Goal: Task Accomplishment & Management: Complete application form

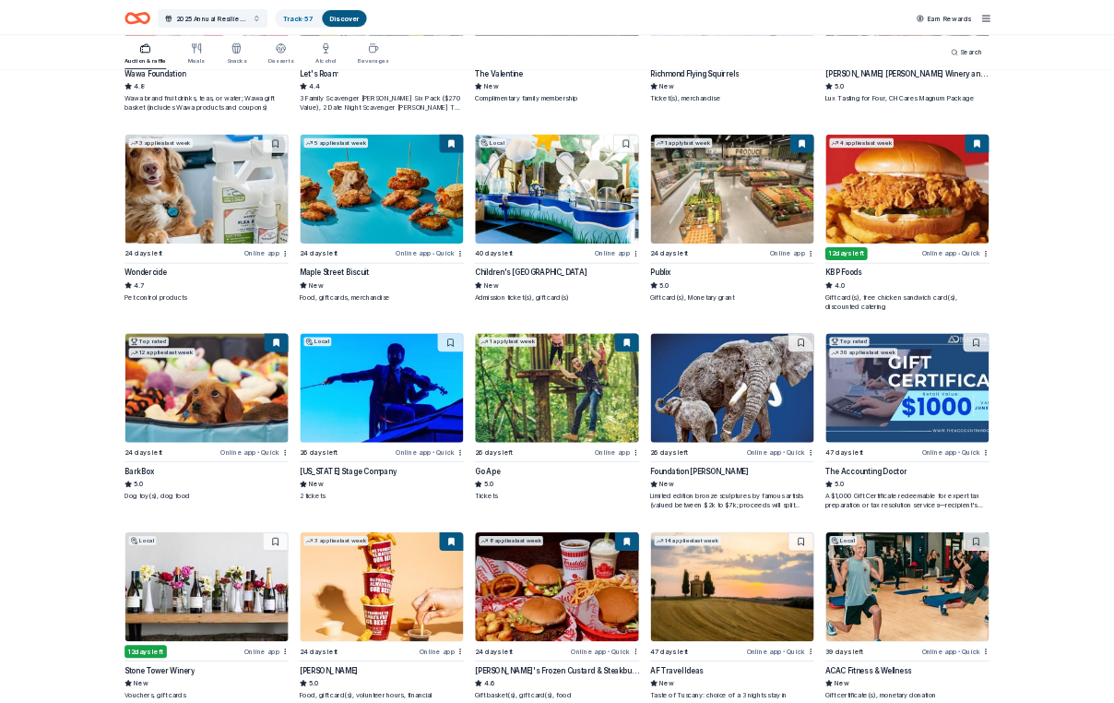
scroll to position [856, 0]
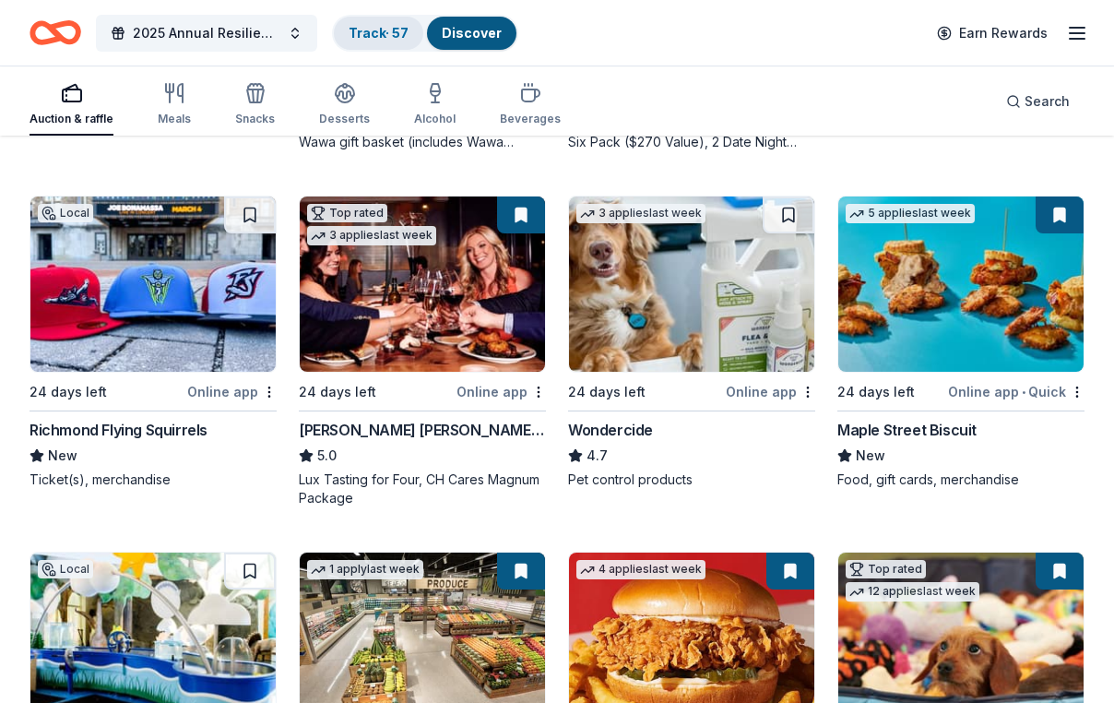
click at [385, 28] on link "Track · 57" at bounding box center [379, 33] width 60 height 16
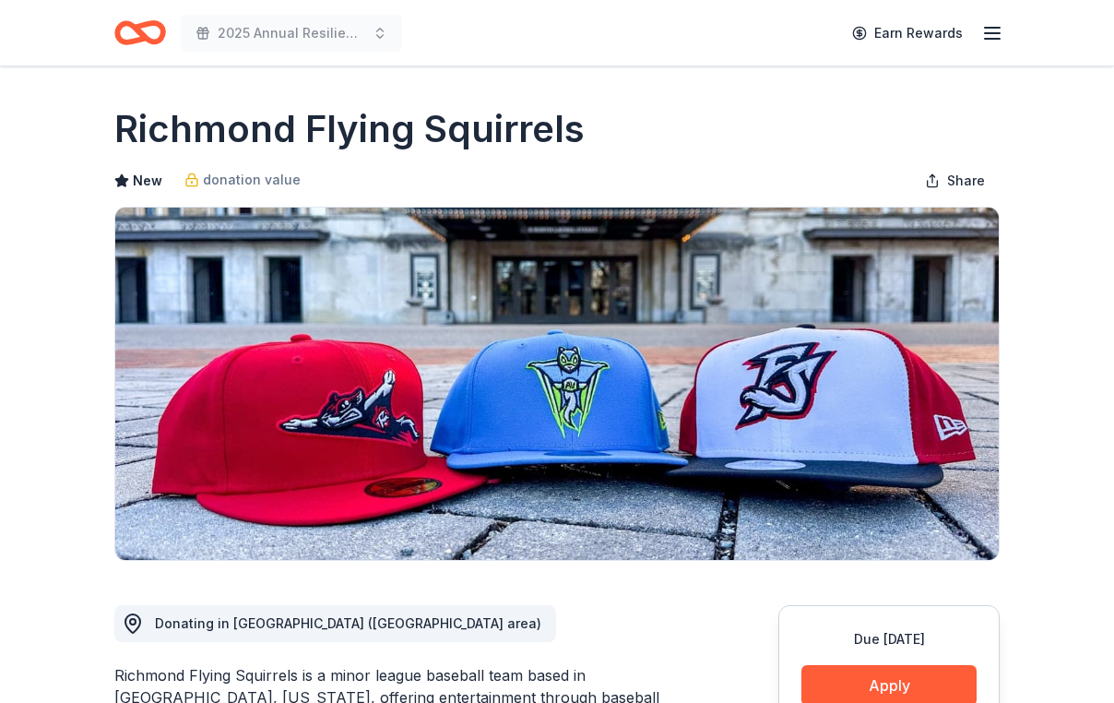
scroll to position [426, 0]
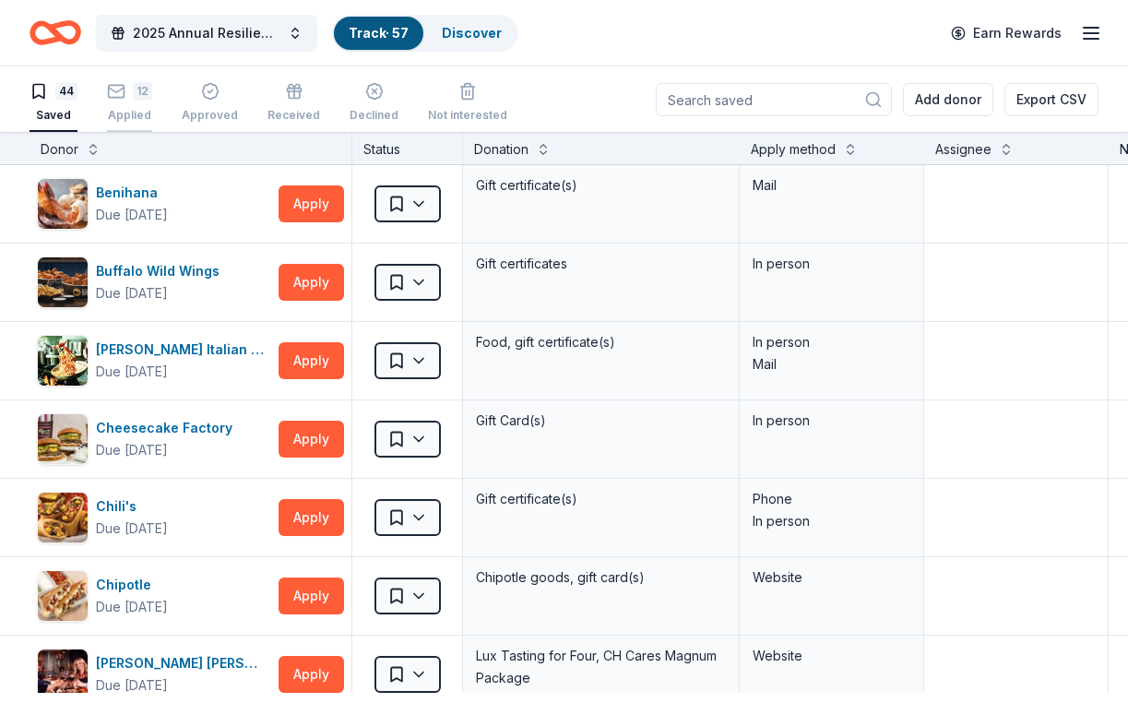
click at [125, 96] on rect "button" at bounding box center [117, 91] width 16 height 12
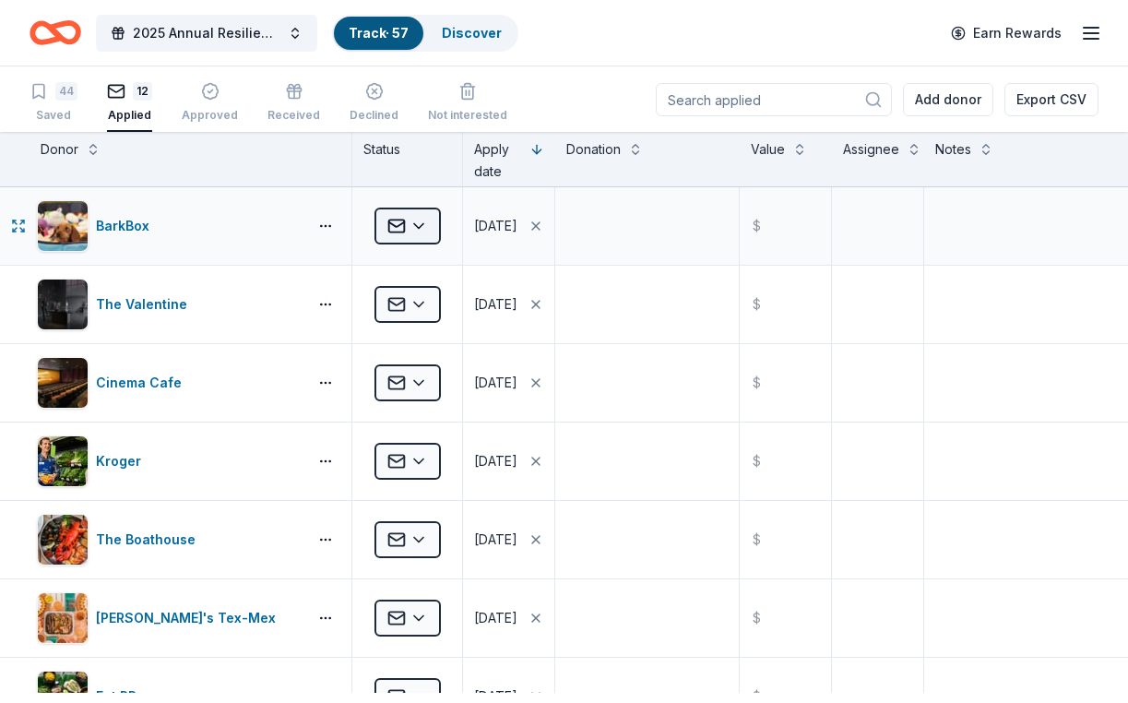
click at [431, 244] on html "2025 Annual Resilience Celebration Track · 57 Discover Earn Rewards 44 Saved 12…" at bounding box center [564, 351] width 1128 height 703
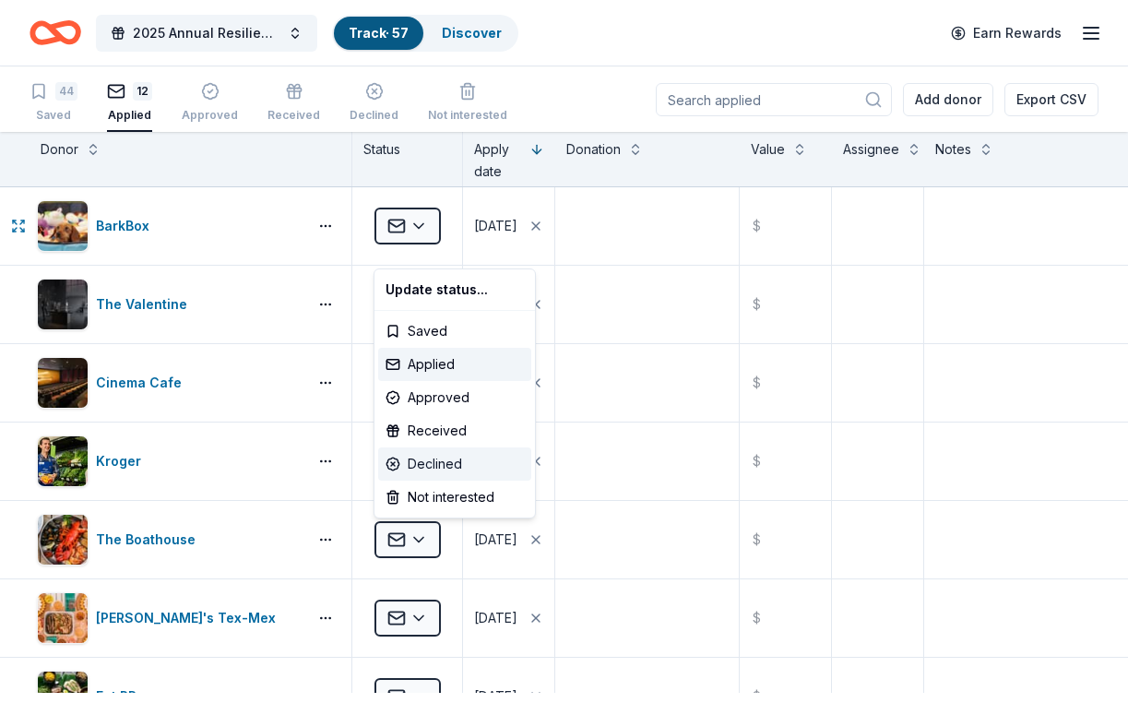
click at [457, 481] on div "Declined" at bounding box center [454, 463] width 153 height 33
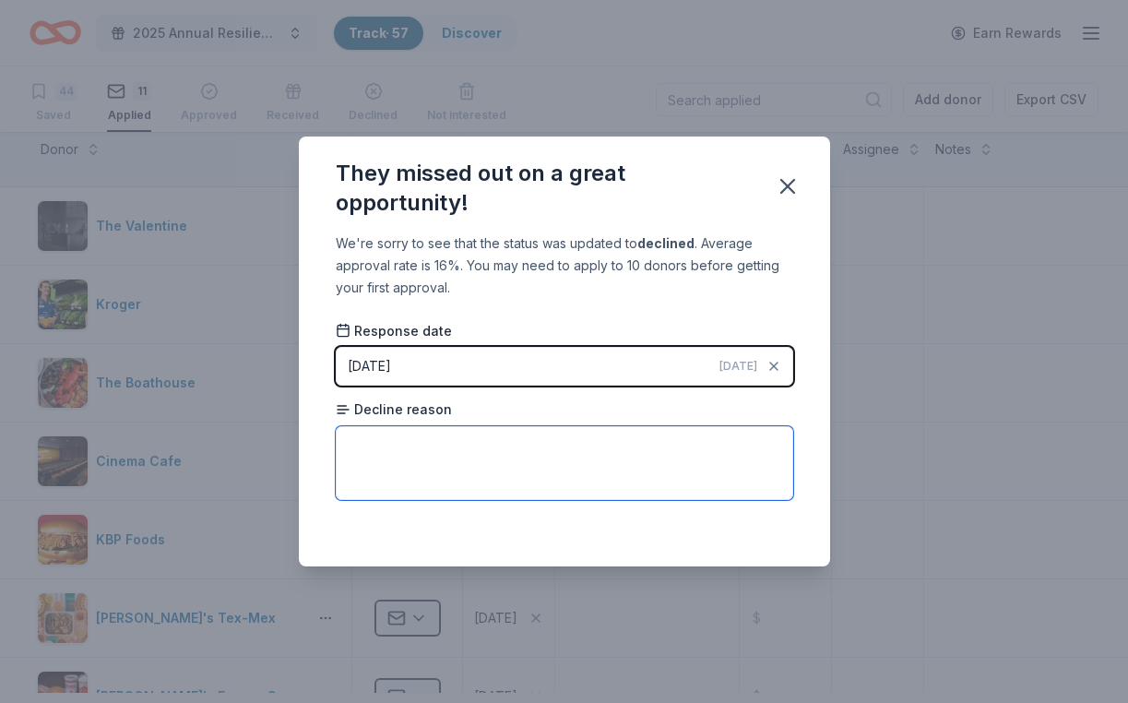
click at [336, 463] on textarea at bounding box center [565, 463] width 458 height 74
type textarea "Only helping animal causes"
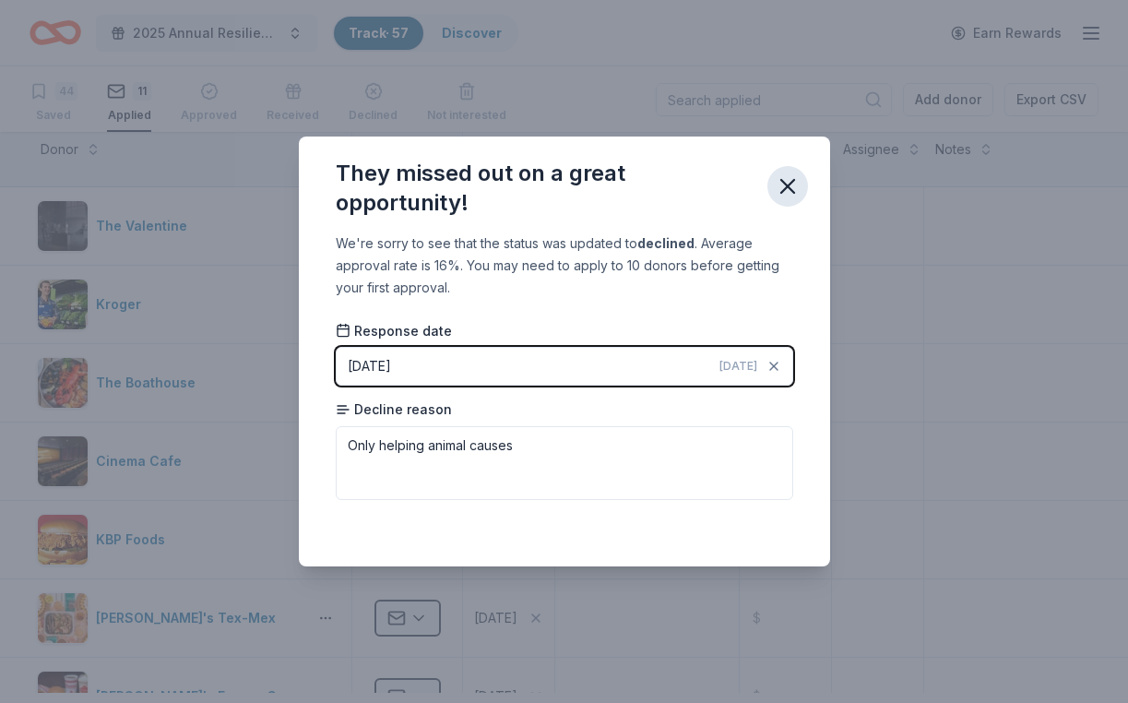
click at [801, 177] on icon "button" at bounding box center [788, 186] width 26 height 26
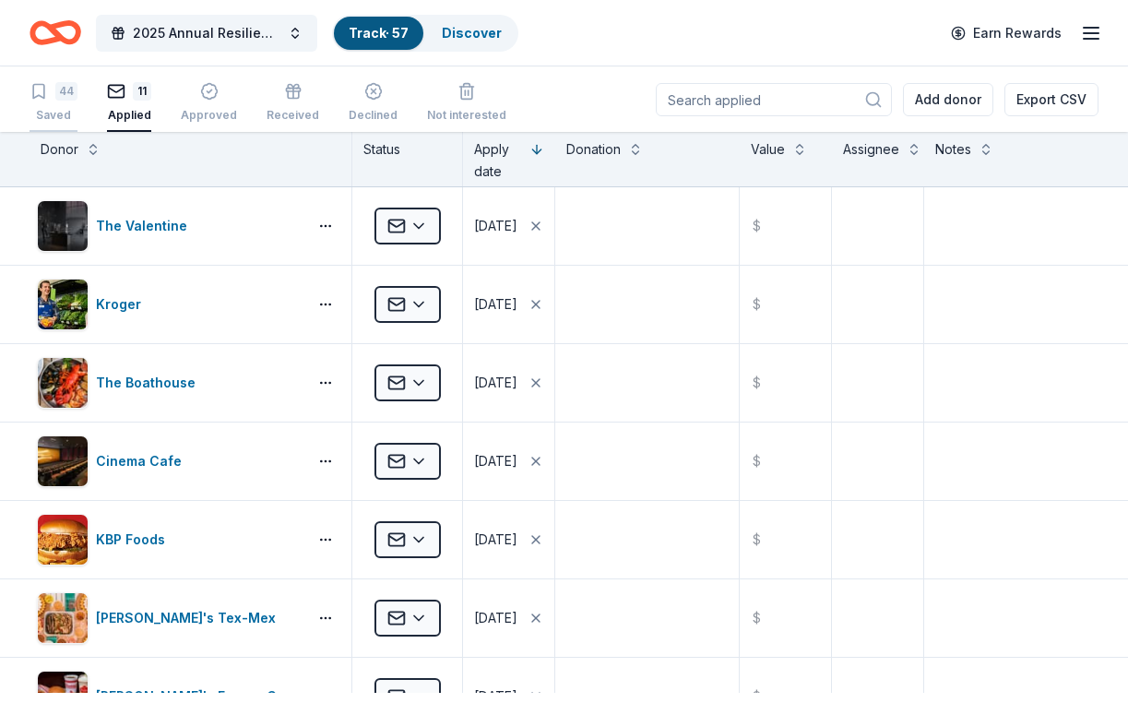
click at [48, 95] on icon "button" at bounding box center [39, 91] width 18 height 18
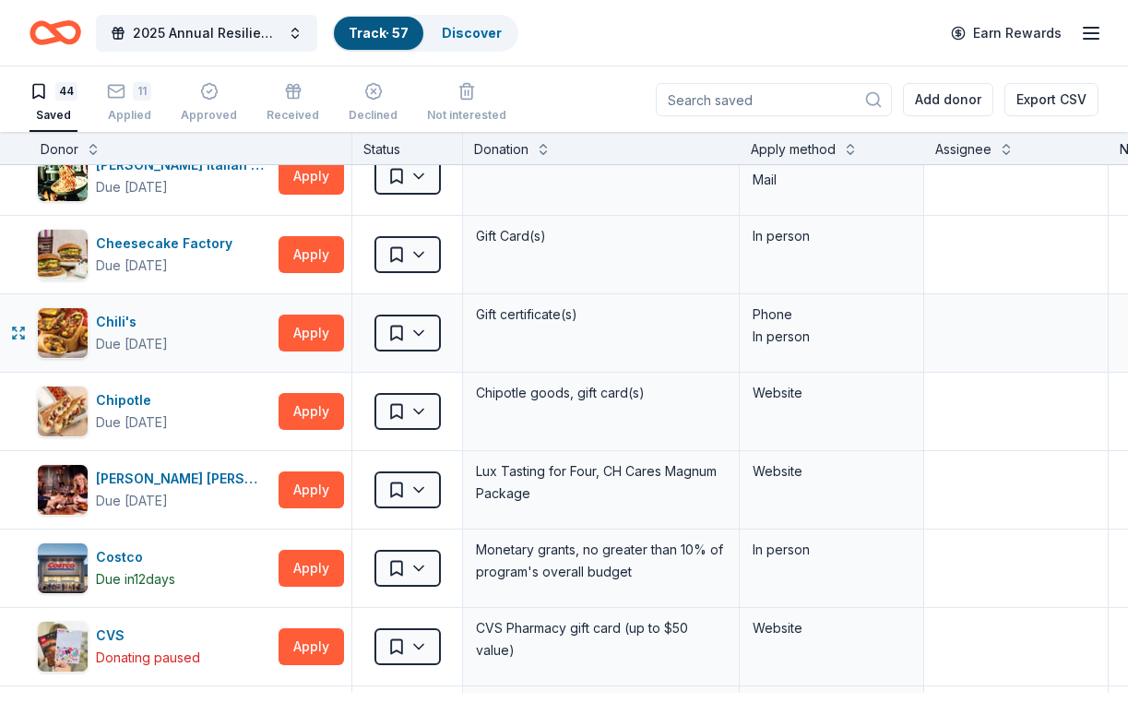
scroll to position [191, 0]
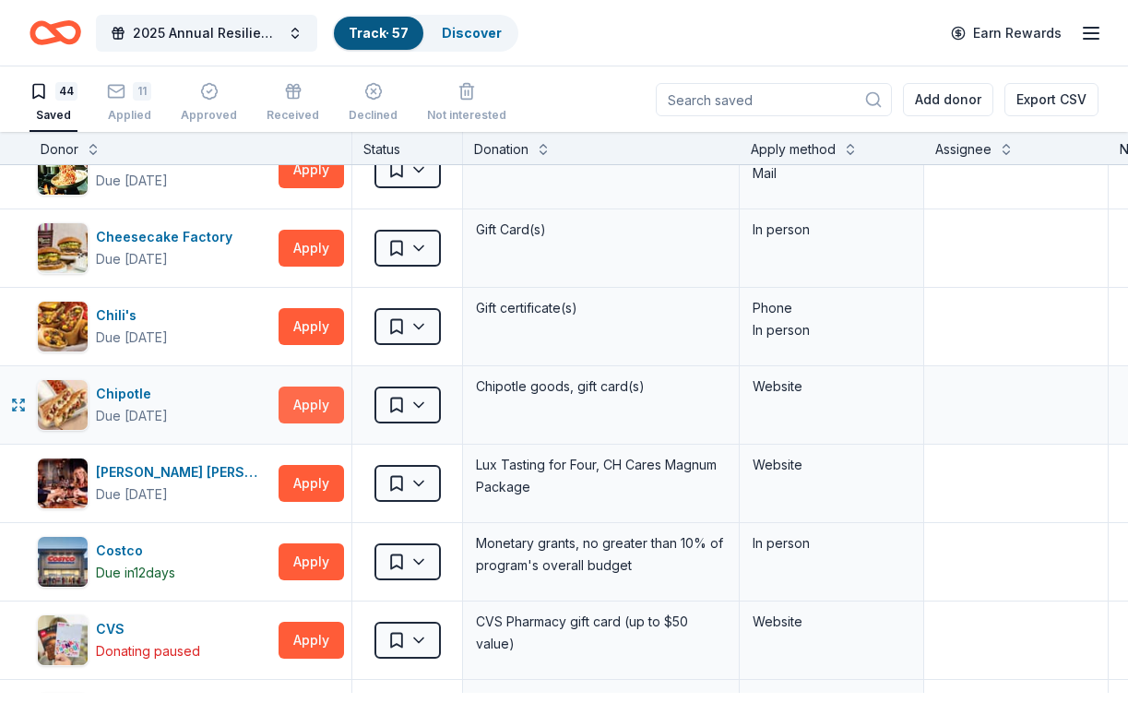
click at [303, 423] on button "Apply" at bounding box center [311, 404] width 65 height 37
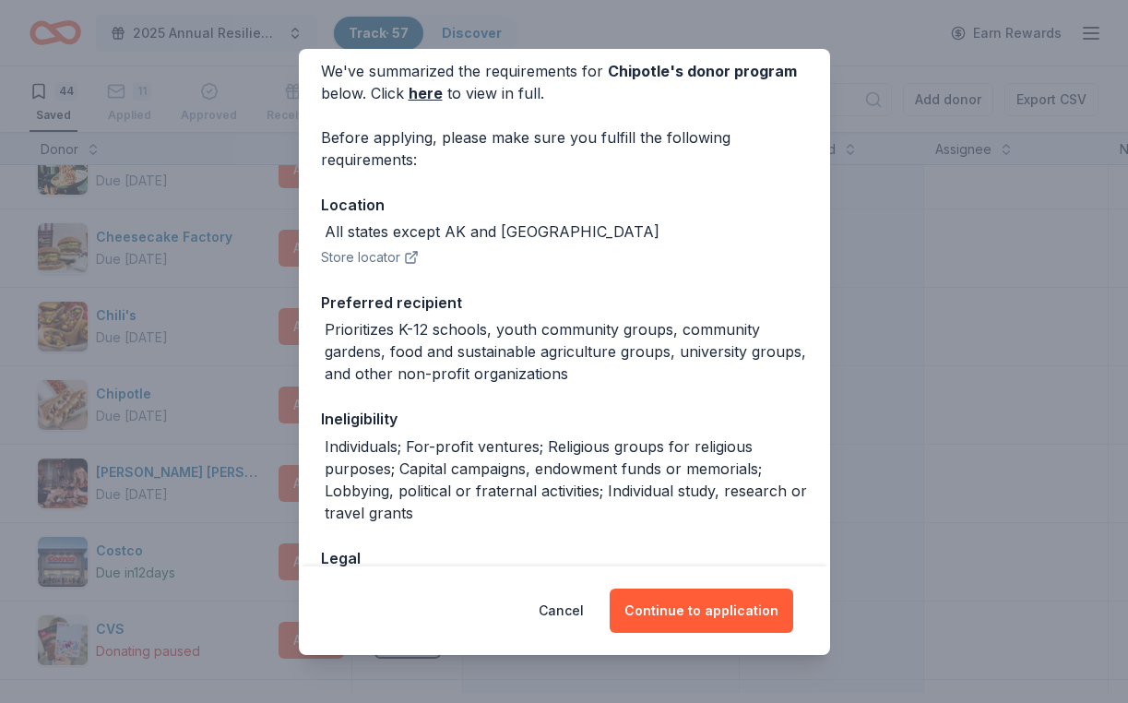
scroll to position [85, 0]
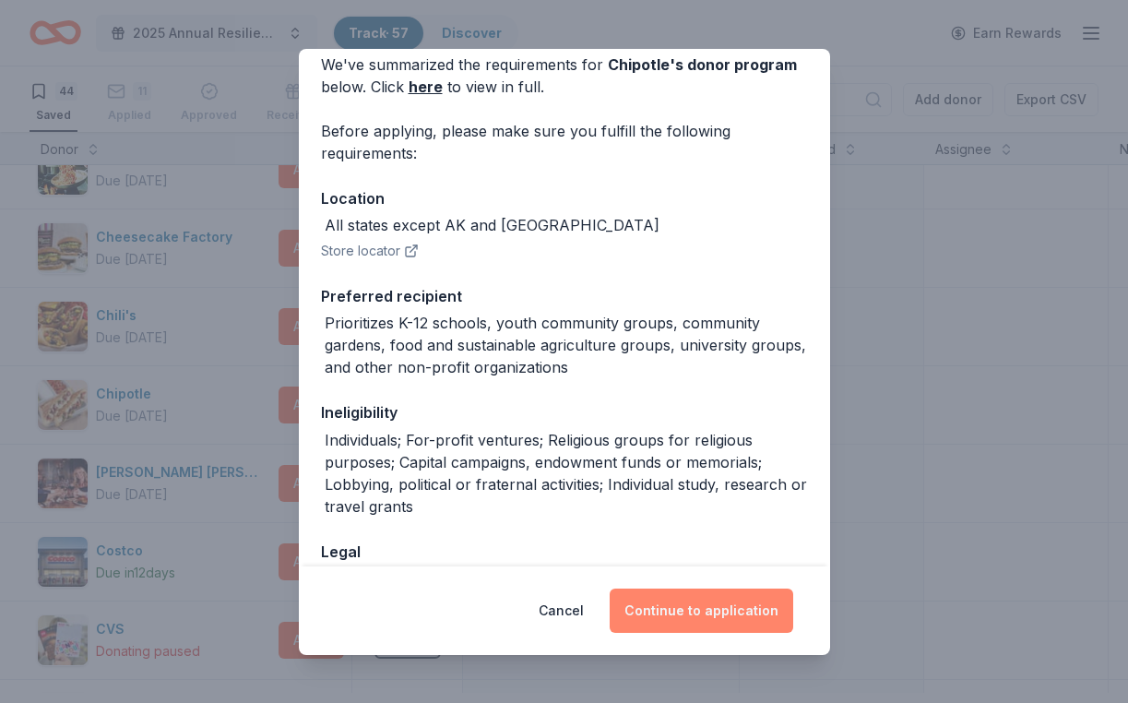
click at [704, 588] on button "Continue to application" at bounding box center [702, 610] width 184 height 44
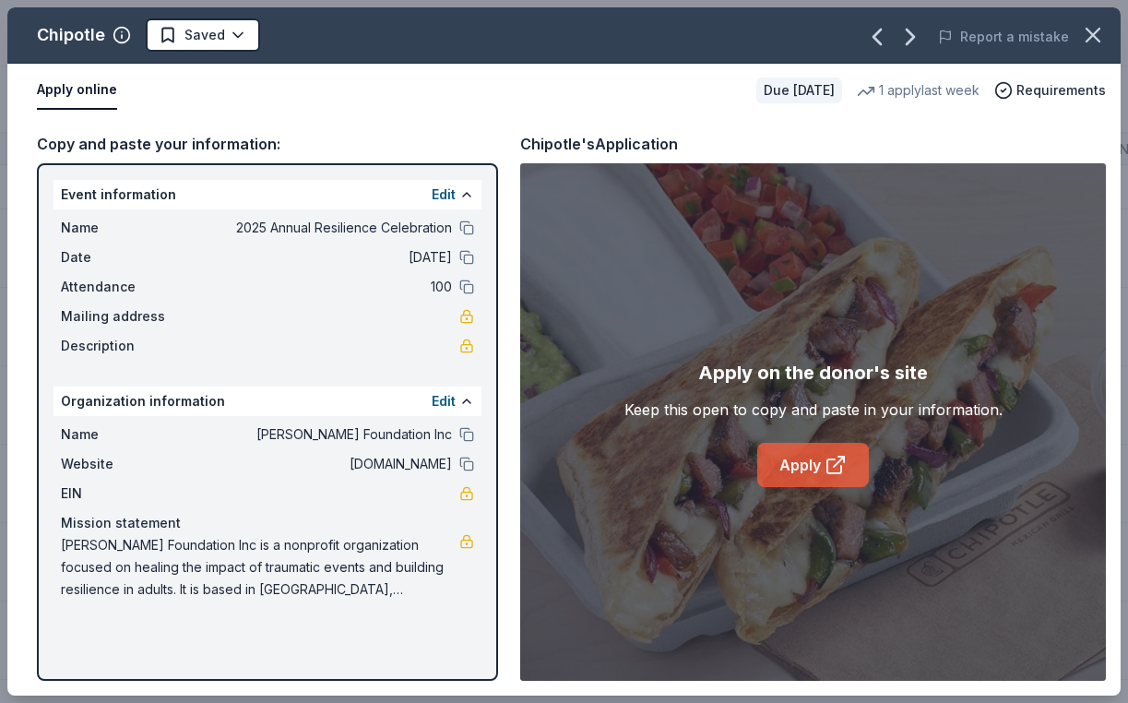
click at [801, 475] on link "Apply" at bounding box center [813, 465] width 112 height 44
click at [234, 42] on html "2025 Annual Resilience Celebration Track · 57 Discover Earn Rewards 44 Saved 11…" at bounding box center [564, 351] width 1128 height 703
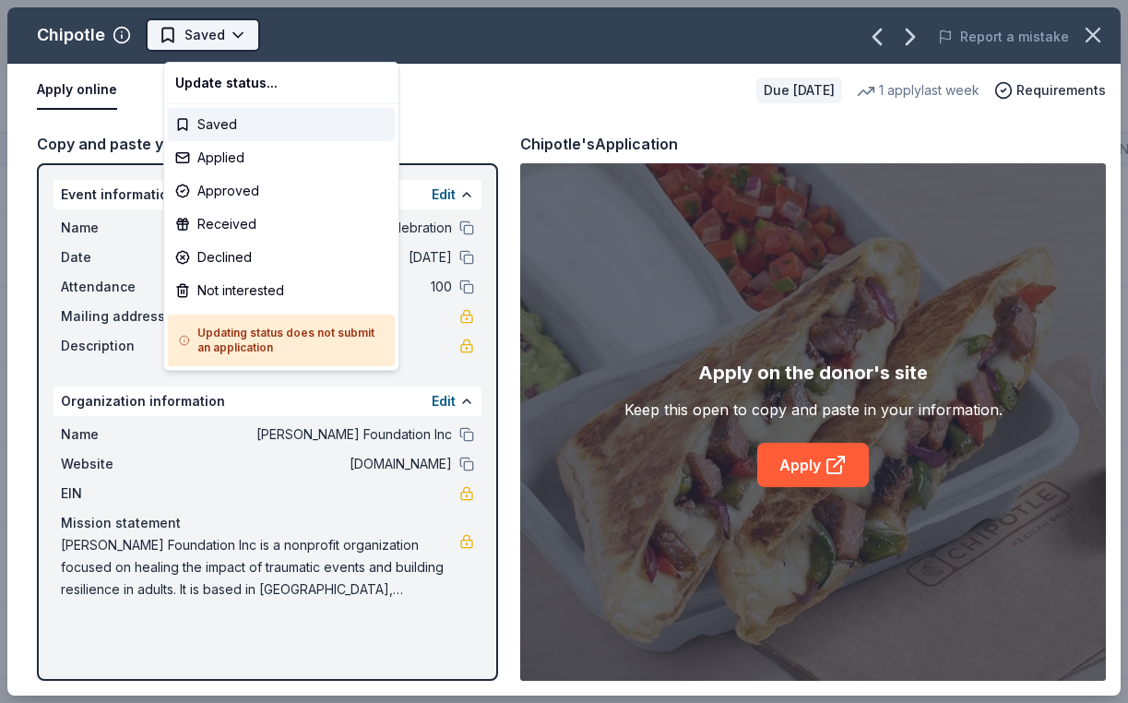
scroll to position [191, 0]
click at [243, 174] on div "Applied" at bounding box center [281, 157] width 227 height 33
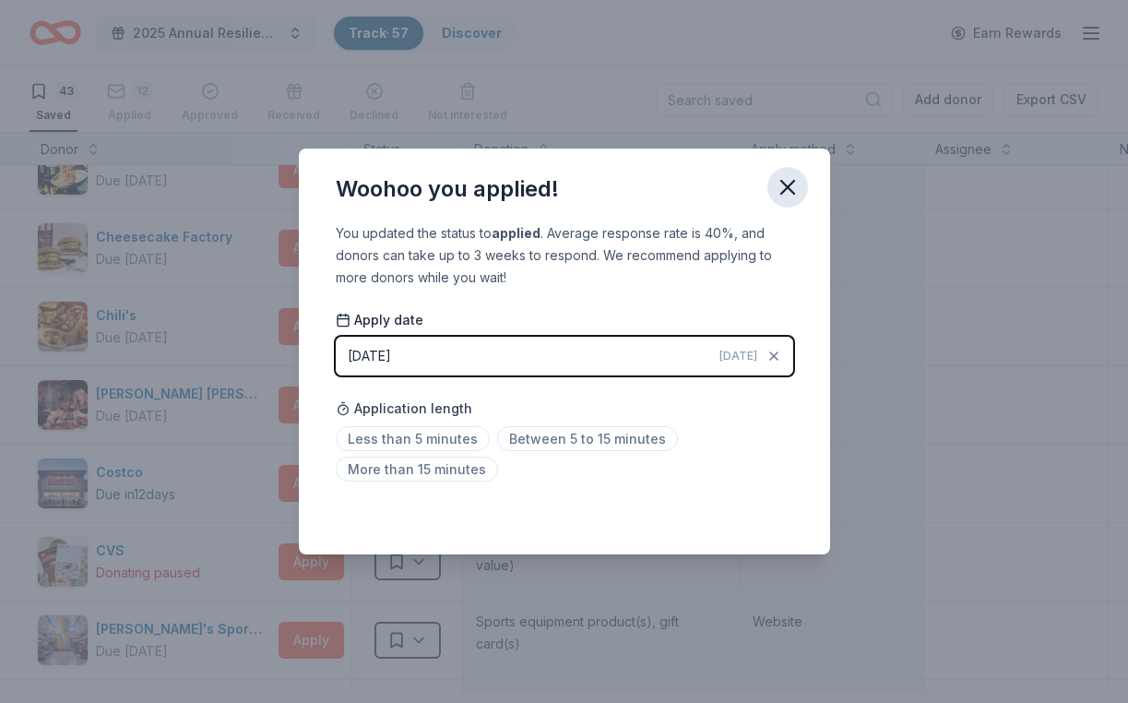
click at [801, 174] on icon "button" at bounding box center [788, 187] width 26 height 26
